Goal: Contribute content

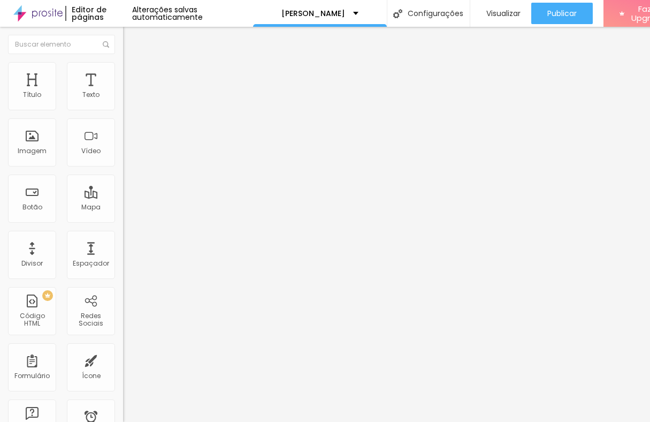
click at [123, 101] on input "[DOMAIN_NAME][URL]" at bounding box center [187, 95] width 128 height 11
paste input "7970891"
type input "[DOMAIN_NAME][URL]"
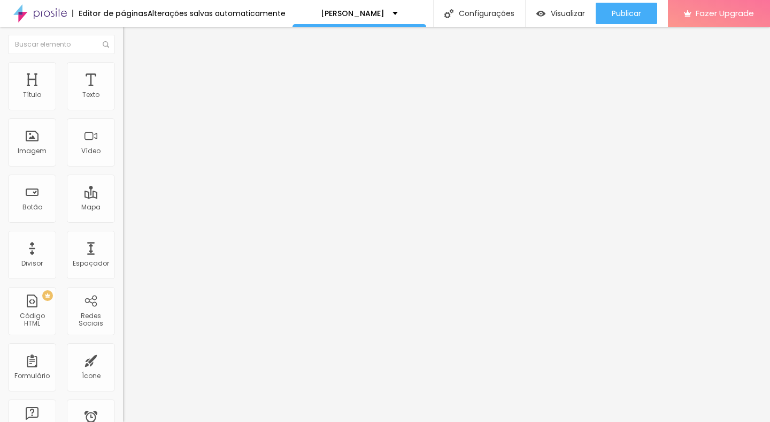
click at [123, 101] on input "[DOMAIN_NAME][URL]" at bounding box center [187, 95] width 128 height 11
paste input "1340"
type input "[DOMAIN_NAME][URL]"
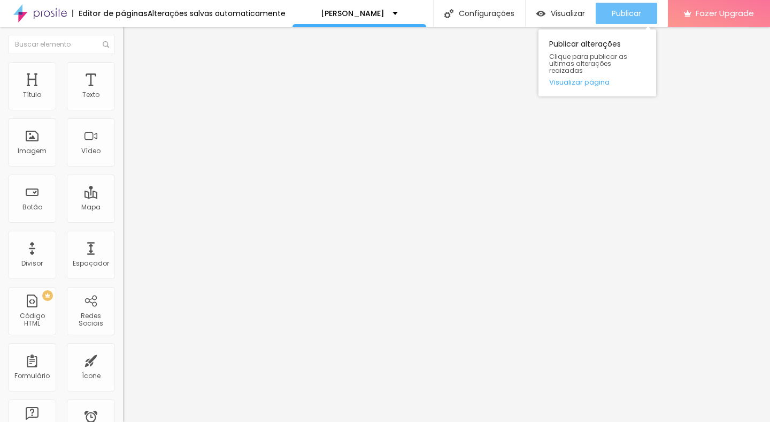
click at [632, 15] on span "Publicar" at bounding box center [626, 13] width 29 height 9
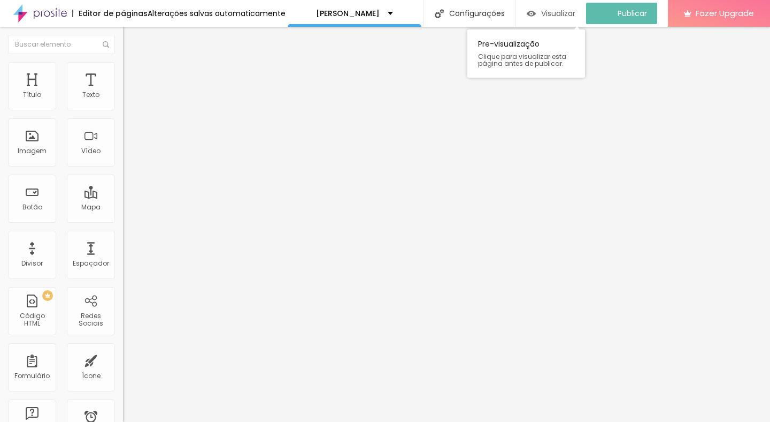
click at [544, 19] on div "Visualizar" at bounding box center [551, 13] width 49 height 21
